Goal: Transaction & Acquisition: Purchase product/service

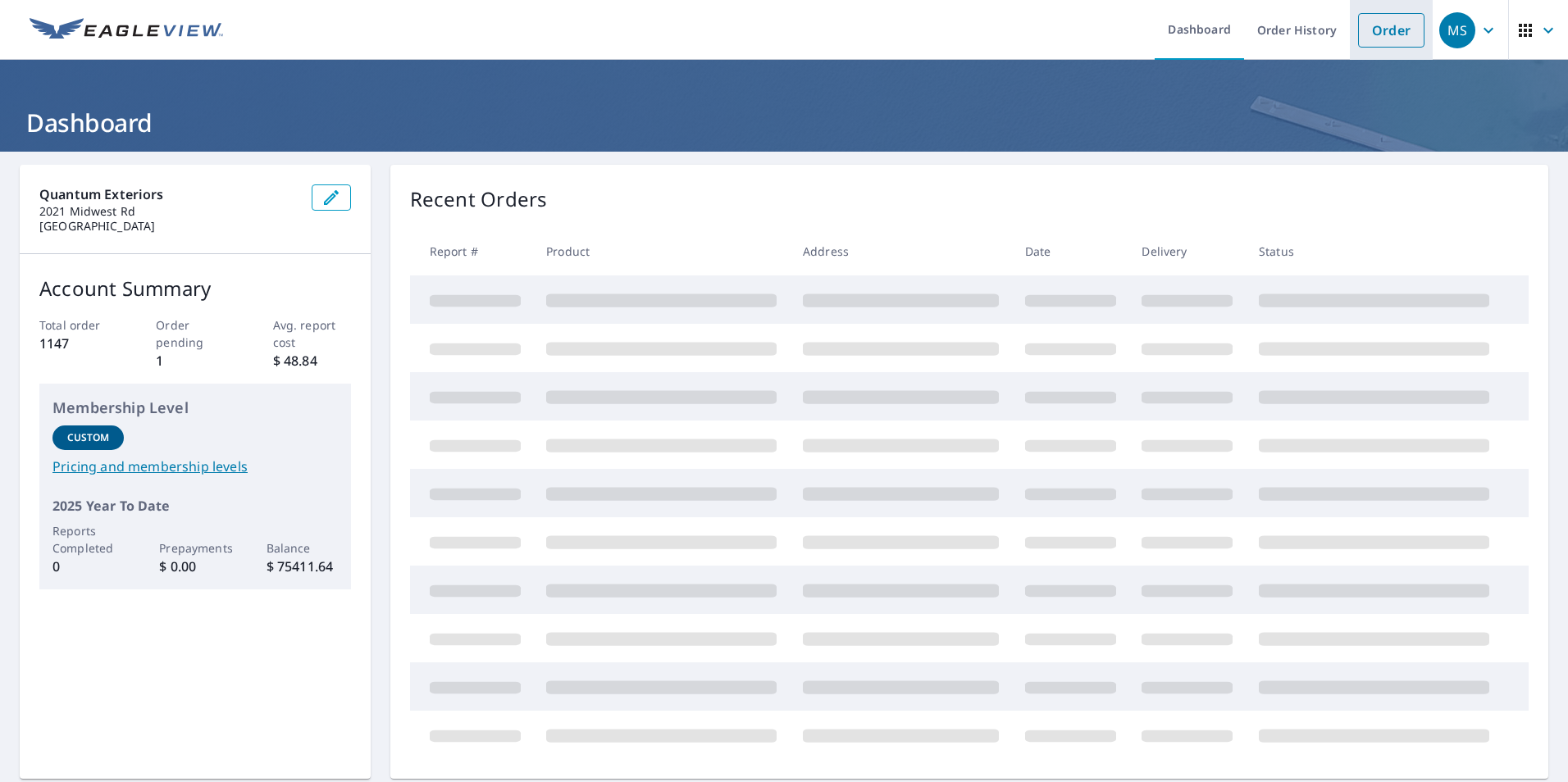
click at [1387, 30] on link "Order" at bounding box center [1391, 30] width 66 height 34
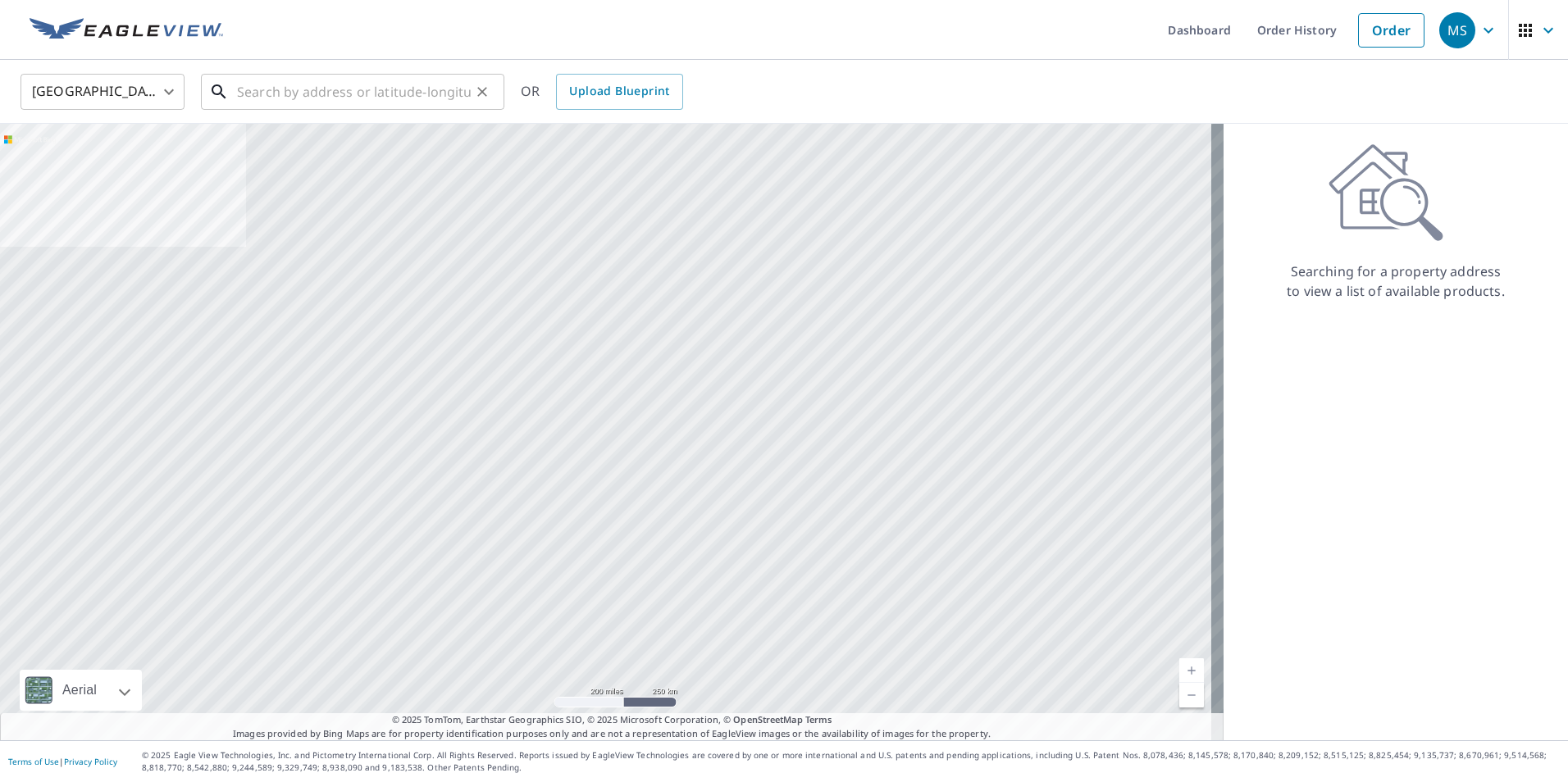
click at [352, 100] on input "text" at bounding box center [354, 92] width 234 height 46
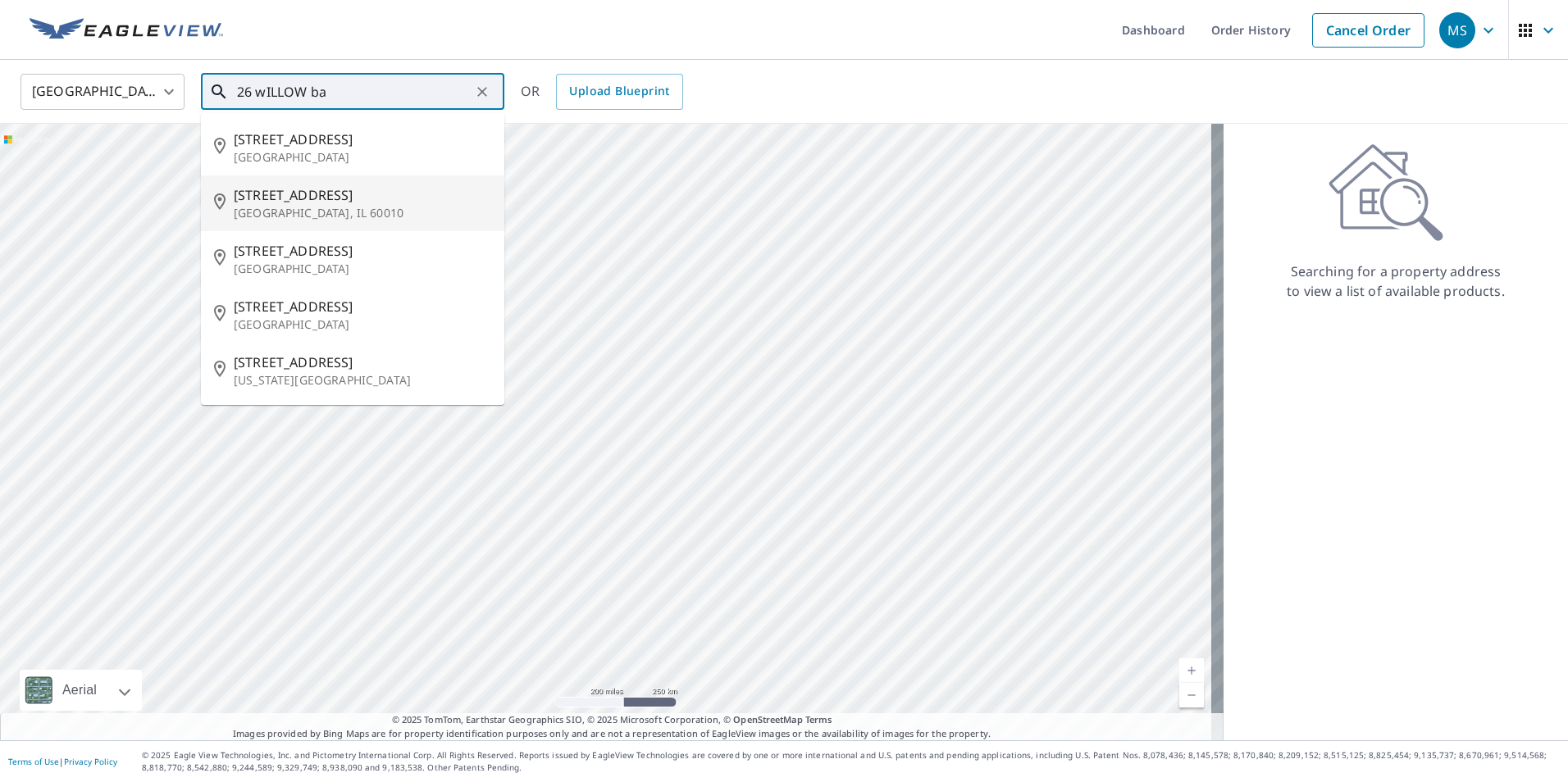
click at [319, 207] on p "[GEOGRAPHIC_DATA], IL 60010" at bounding box center [362, 213] width 257 height 17
type input "[STREET_ADDRESS][PERSON_NAME]"
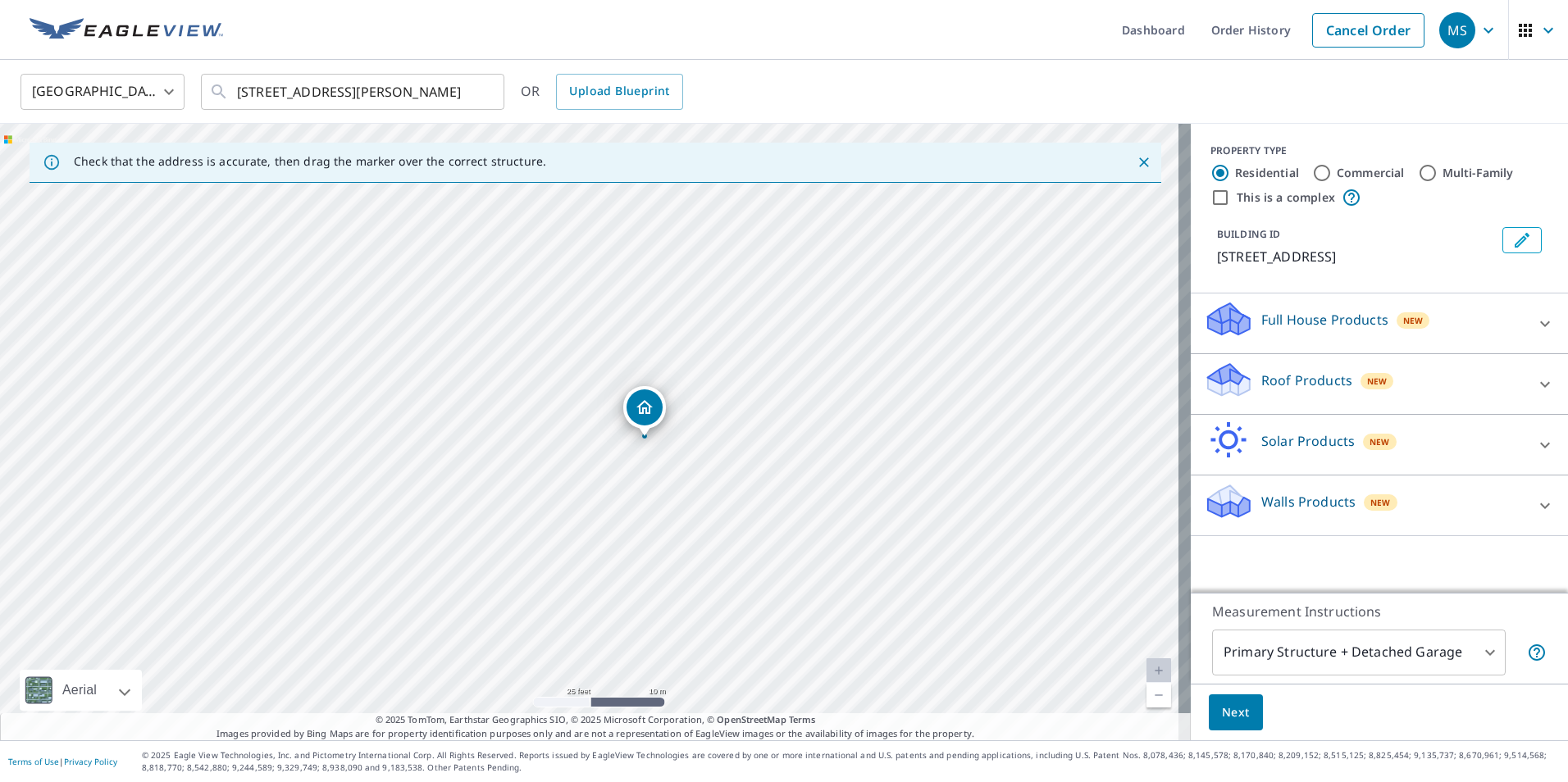
drag, startPoint x: 572, startPoint y: 249, endPoint x: 538, endPoint y: 219, distance: 45.3
click at [538, 219] on div "[STREET_ADDRESS]" at bounding box center [596, 432] width 1191 height 617
click at [1297, 408] on div "Roof Products New" at bounding box center [1364, 384] width 321 height 47
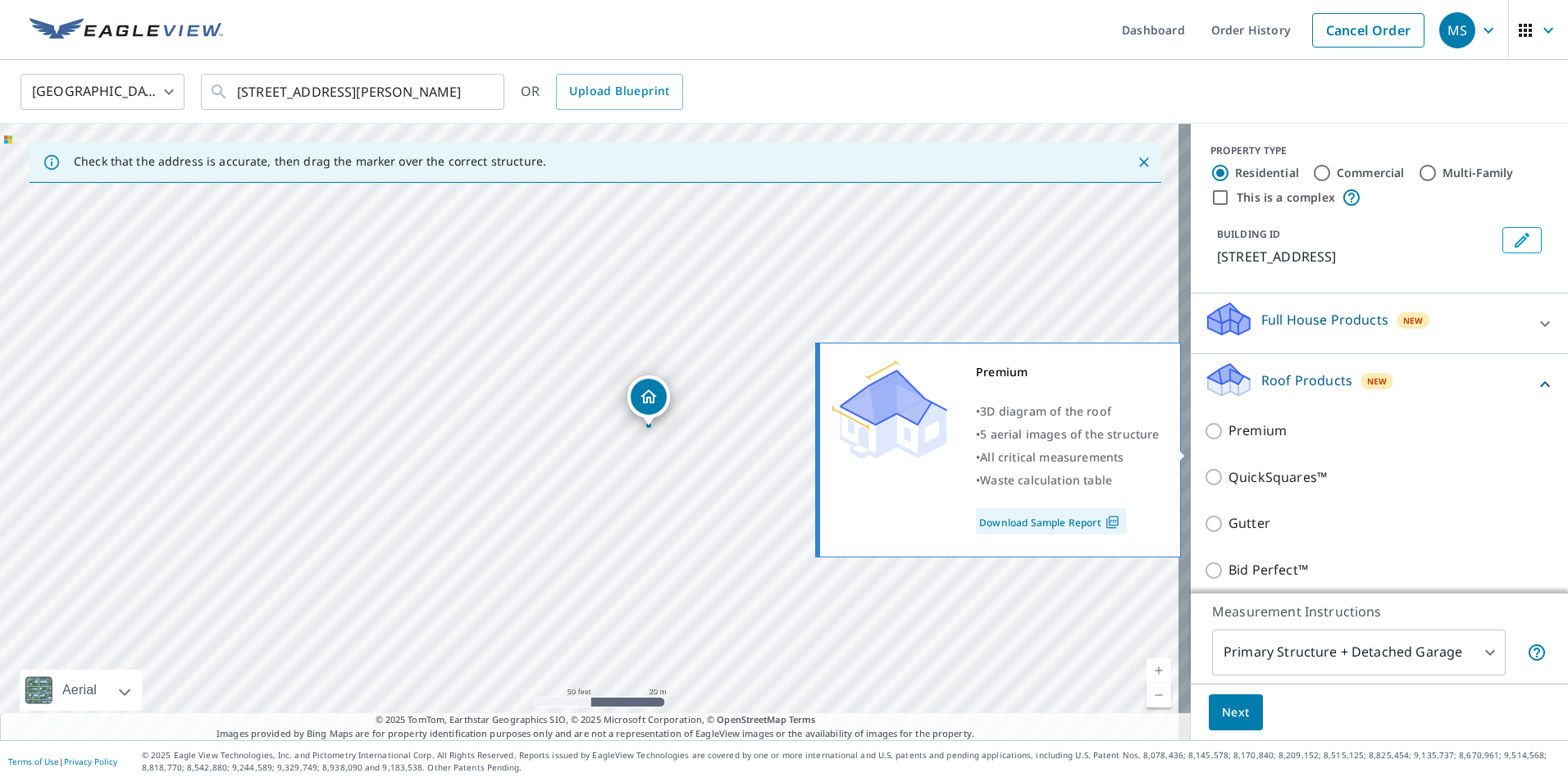
click at [1233, 441] on p "Premium" at bounding box center [1257, 430] width 58 height 20
click at [1228, 441] on input "Premium" at bounding box center [1216, 431] width 25 height 19
checkbox input "true"
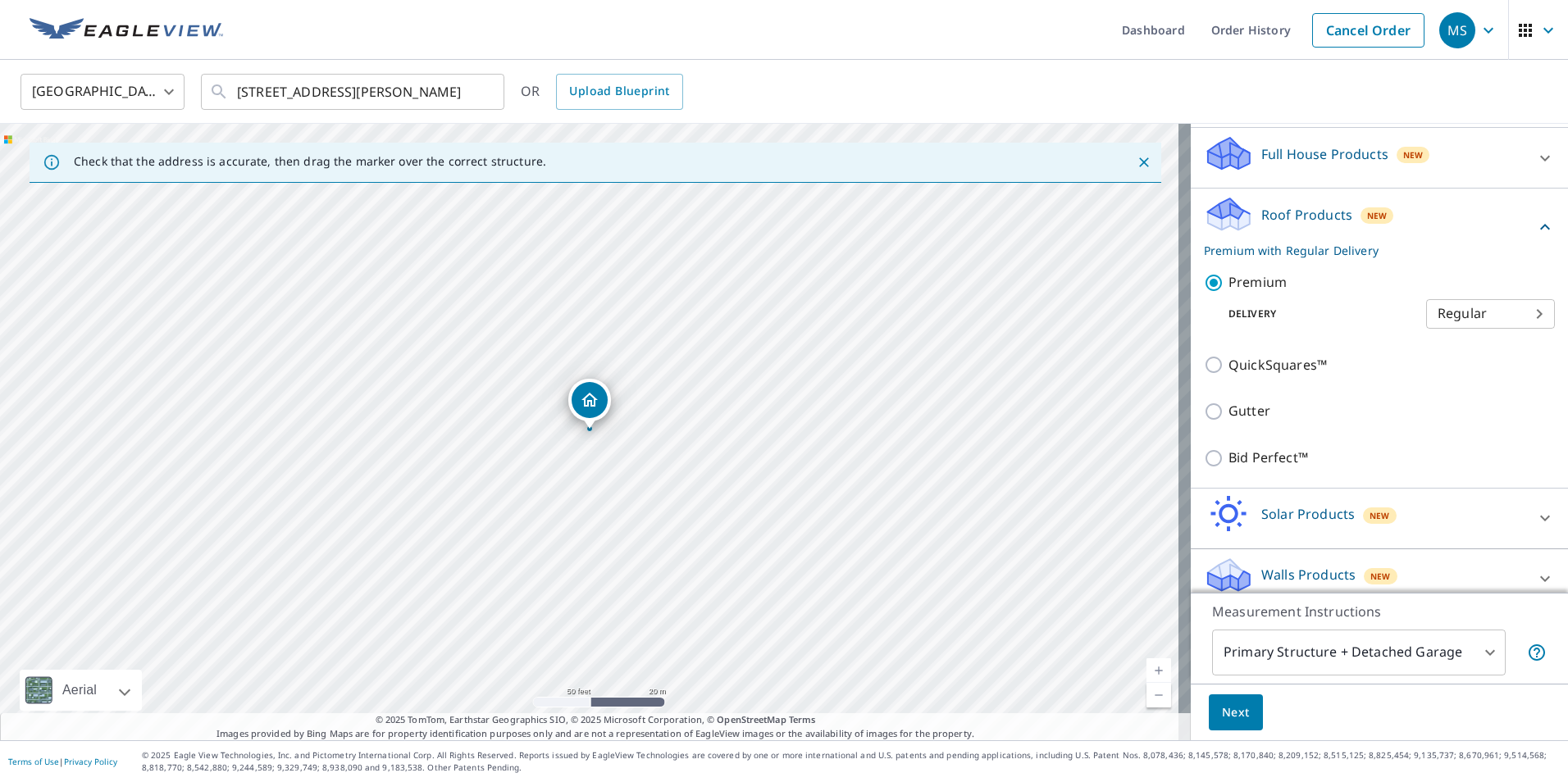
scroll to position [203, 0]
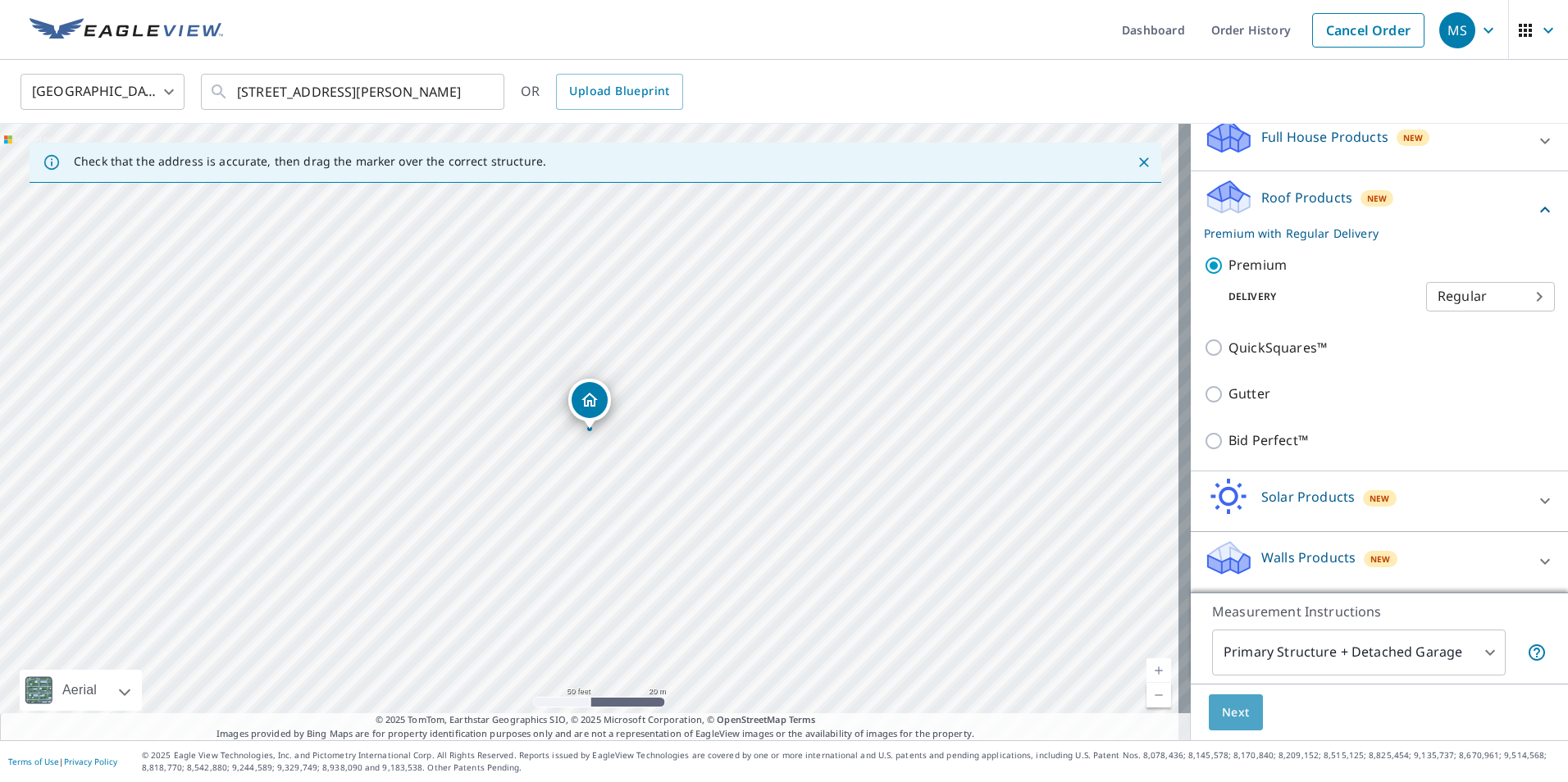
click at [1222, 705] on span "Next" at bounding box center [1236, 712] width 28 height 20
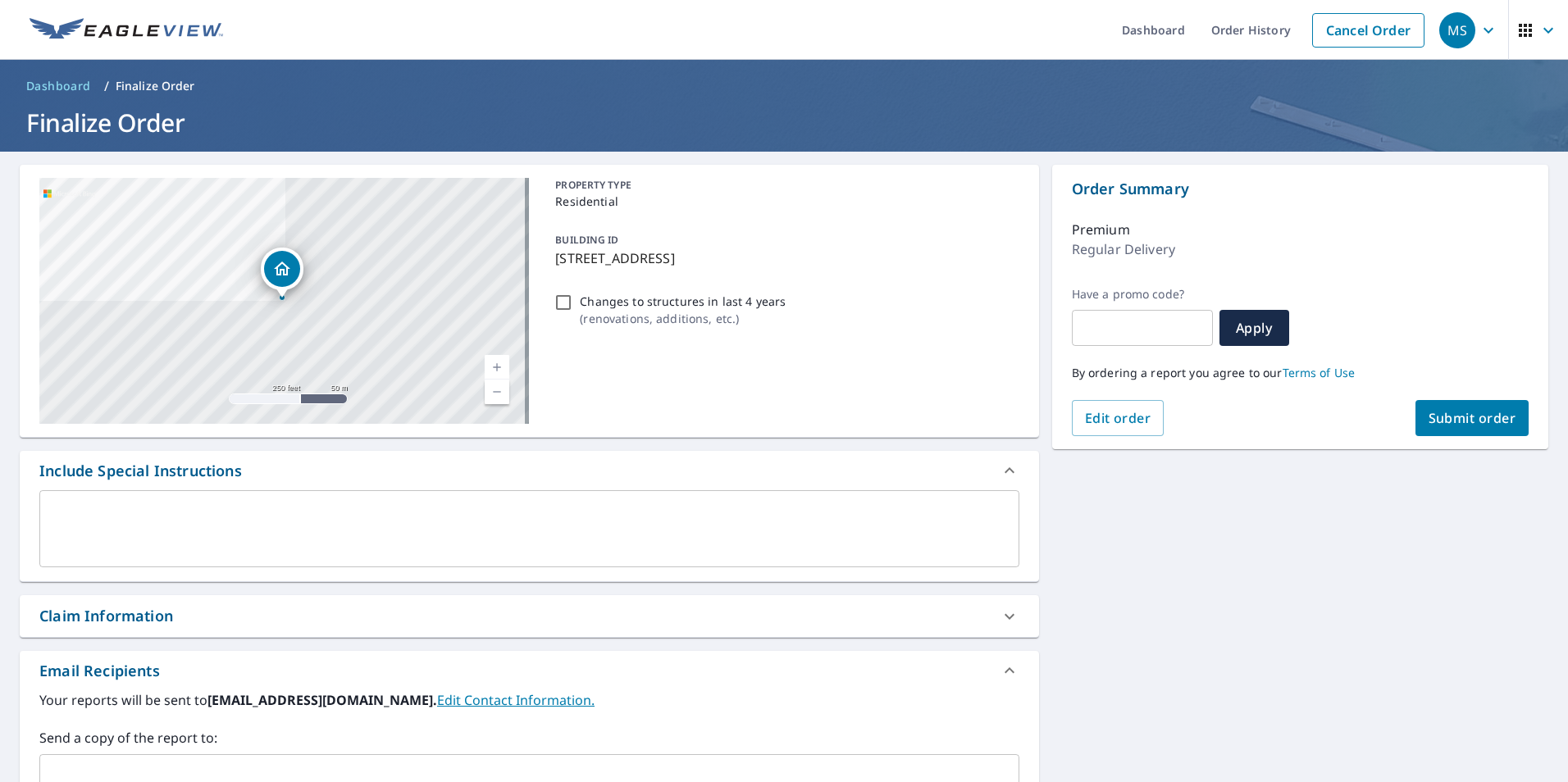
click at [1448, 422] on span "Submit order" at bounding box center [1472, 418] width 88 height 18
